Goal: Information Seeking & Learning: Learn about a topic

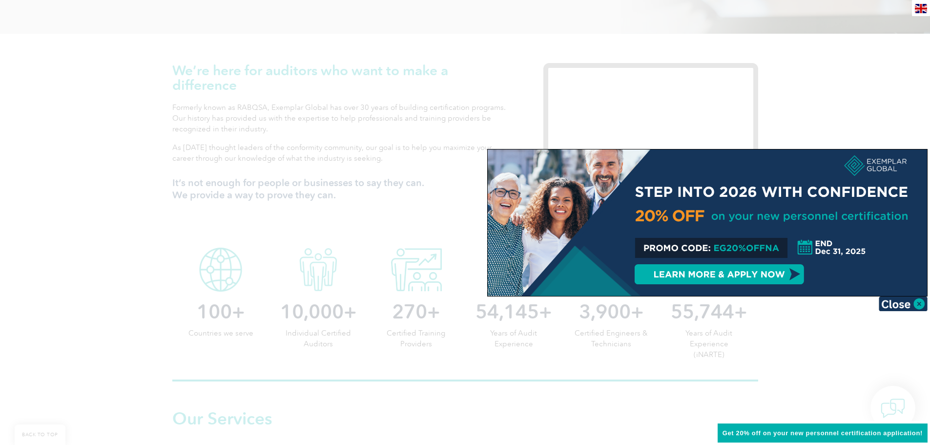
scroll to position [293, 0]
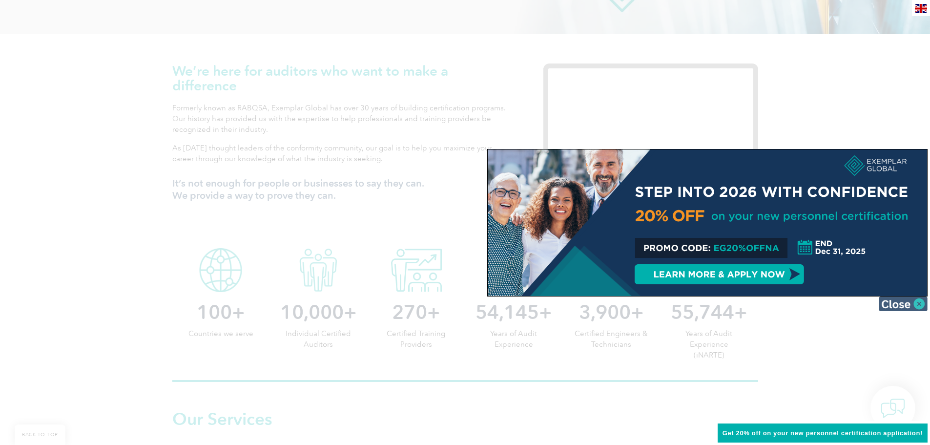
click at [917, 300] on img at bounding box center [903, 303] width 49 height 15
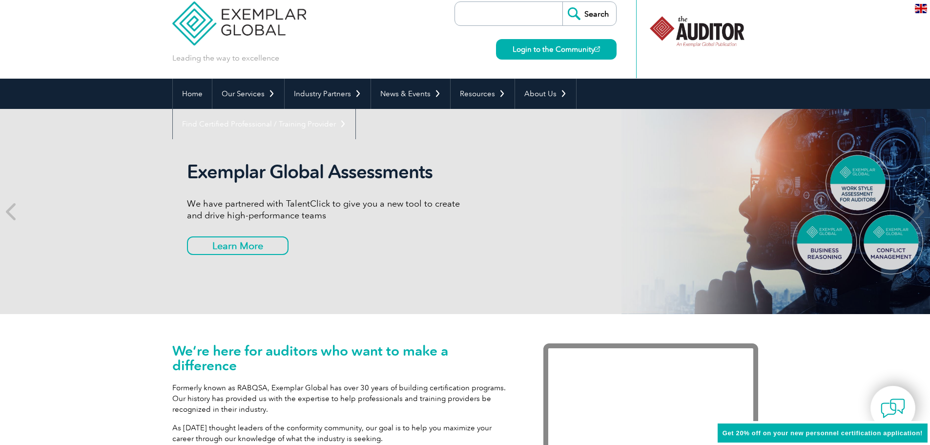
scroll to position [0, 0]
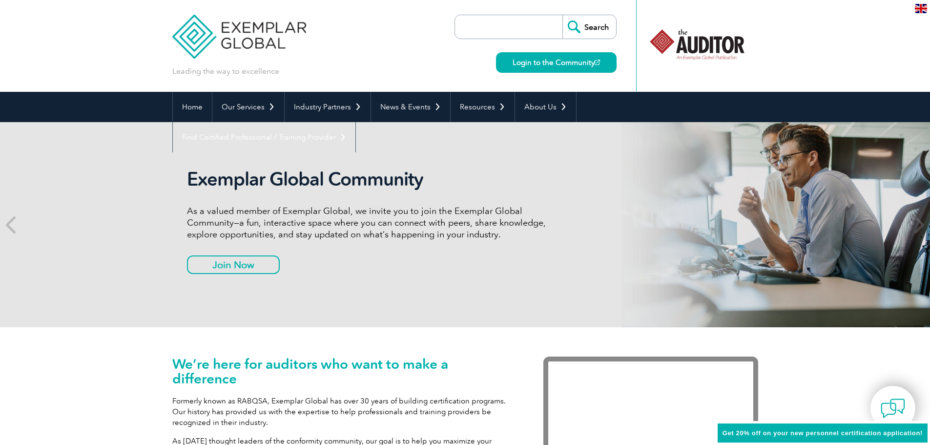
click at [512, 25] on input "search" at bounding box center [511, 26] width 103 height 23
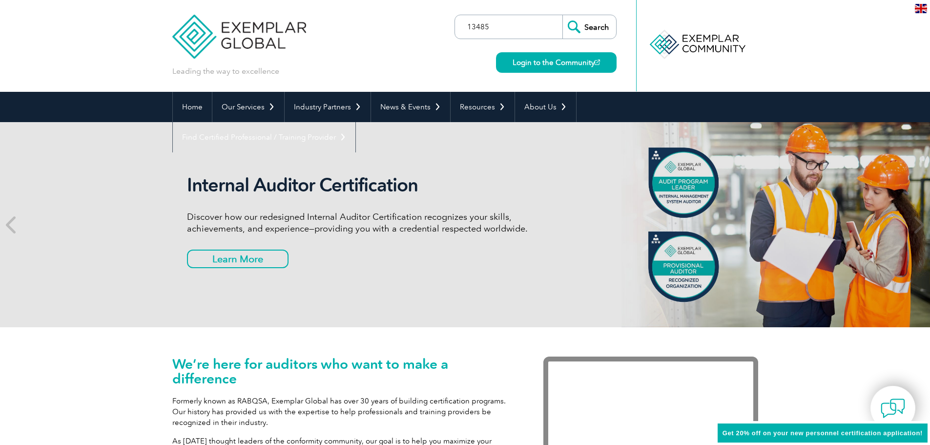
type input "13485"
click at [562, 15] on input "Search" at bounding box center [589, 26] width 54 height 23
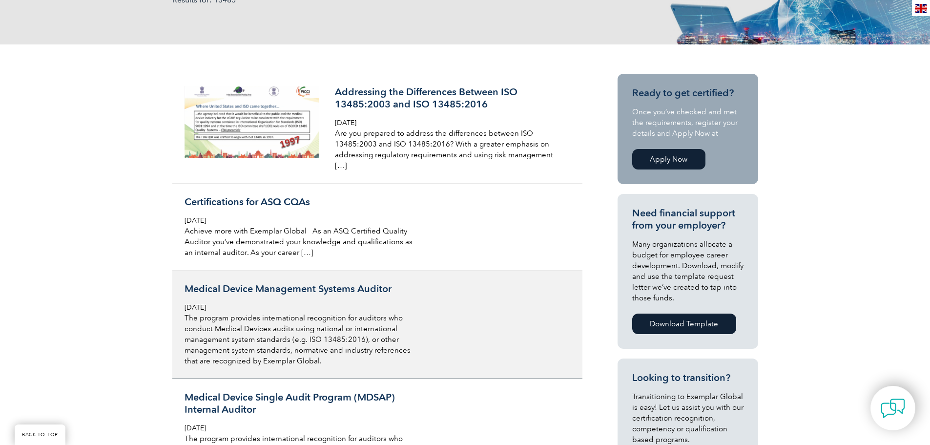
scroll to position [146, 0]
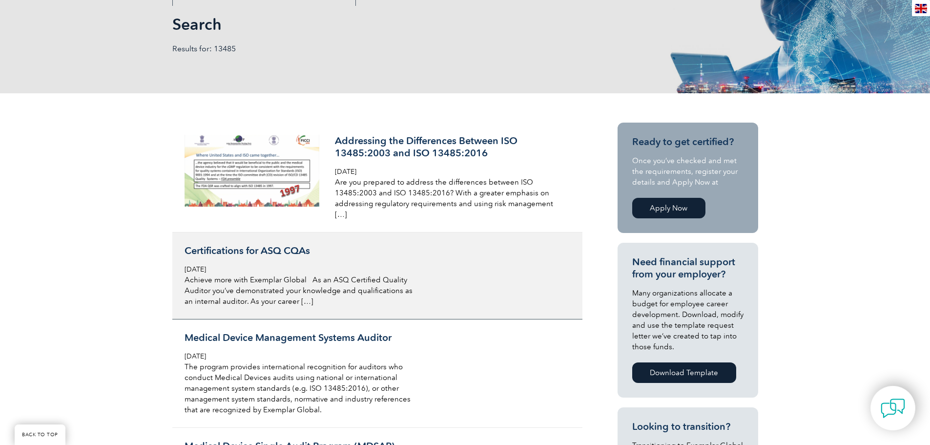
click at [254, 245] on h3 "Certifications for ASQ CQAs" at bounding box center [300, 251] width 231 height 12
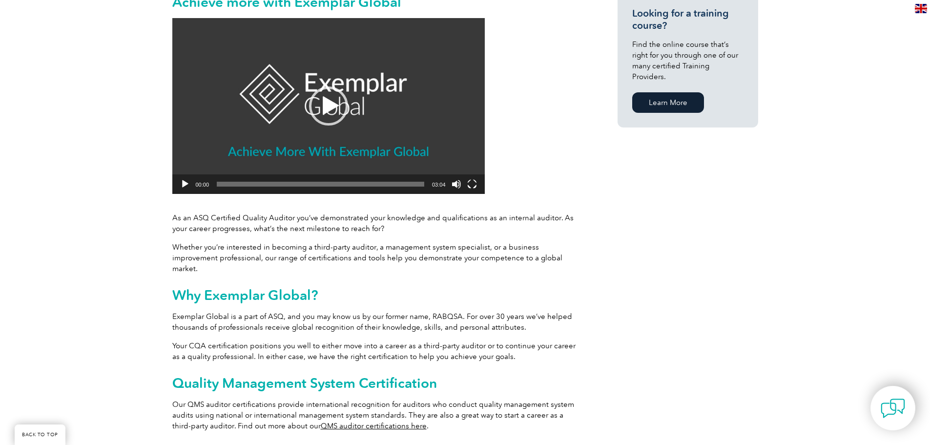
scroll to position [98, 0]
